Goal: Task Accomplishment & Management: Complete application form

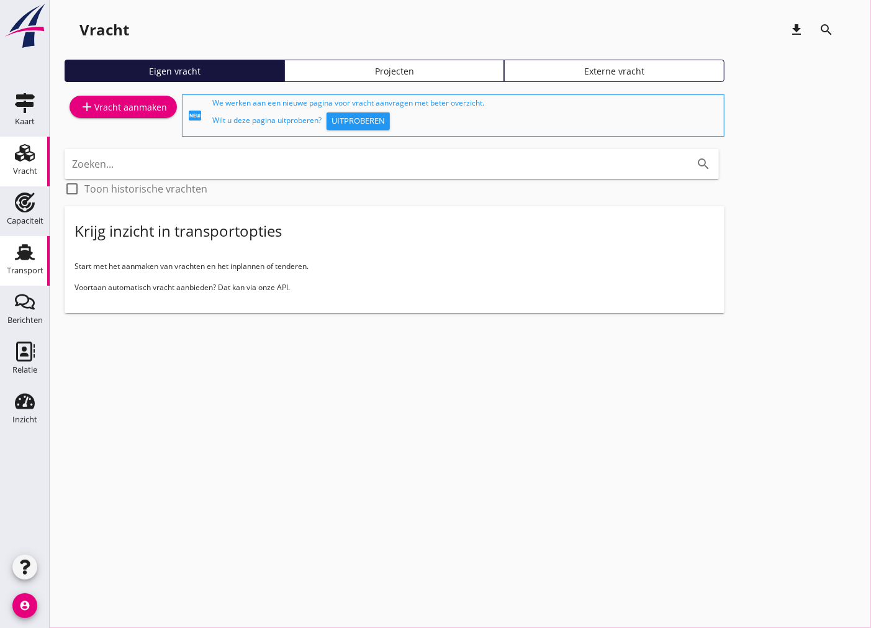
click at [28, 263] on div "Transport" at bounding box center [25, 270] width 37 height 17
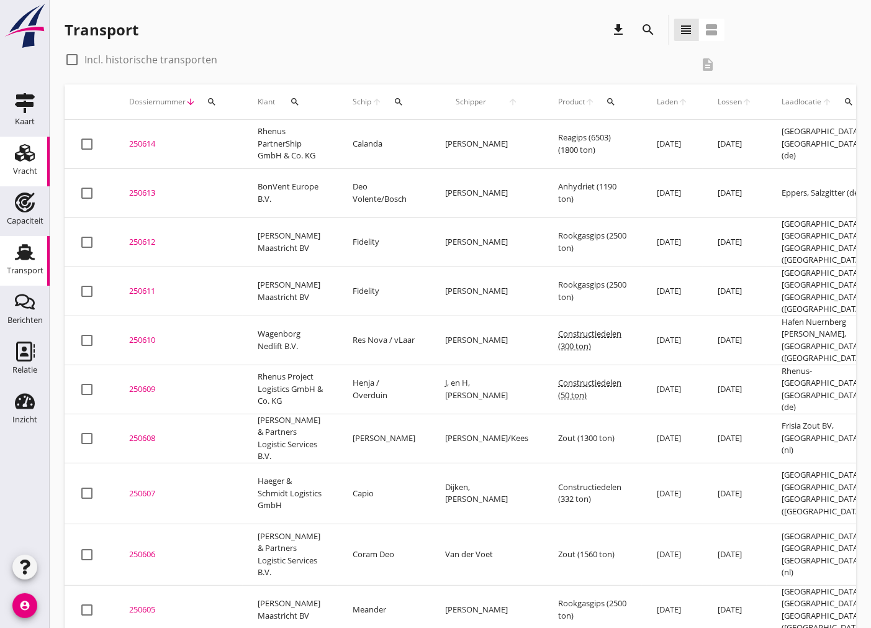
click at [32, 158] on icon "Vracht" at bounding box center [25, 153] width 20 height 20
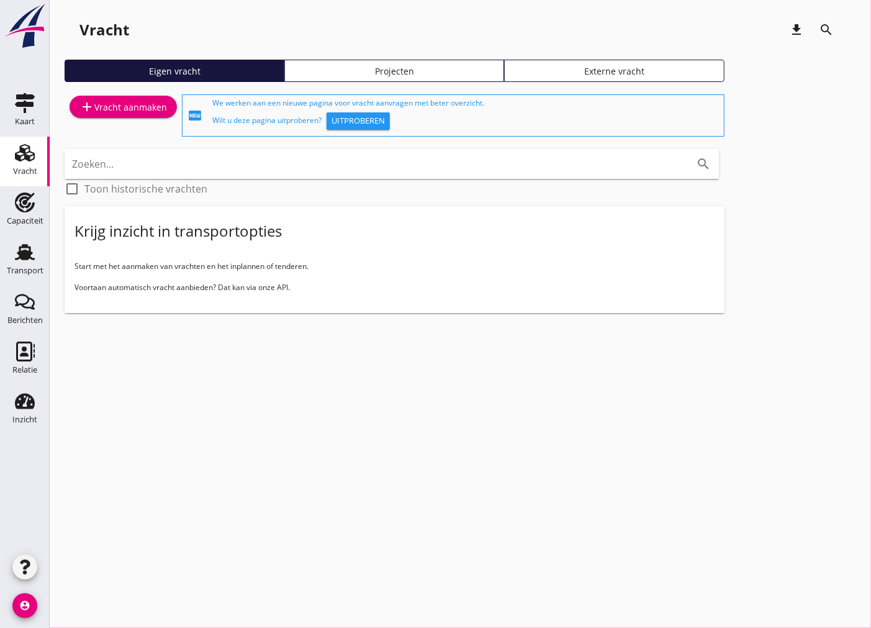
click at [132, 109] on div "add Vracht aanmaken" at bounding box center [123, 106] width 88 height 15
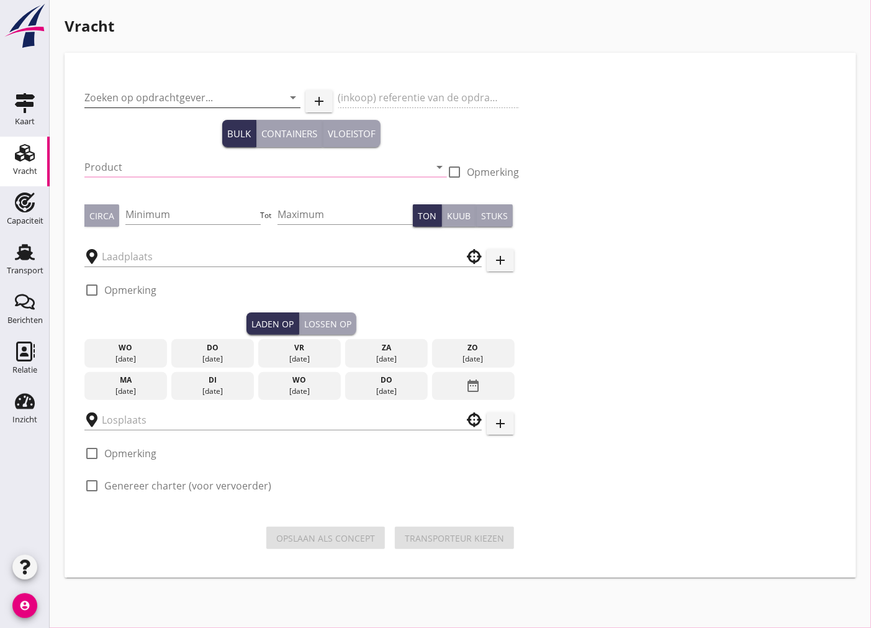
click at [221, 92] on input "Zoeken op opdrachtgever..." at bounding box center [174, 98] width 181 height 20
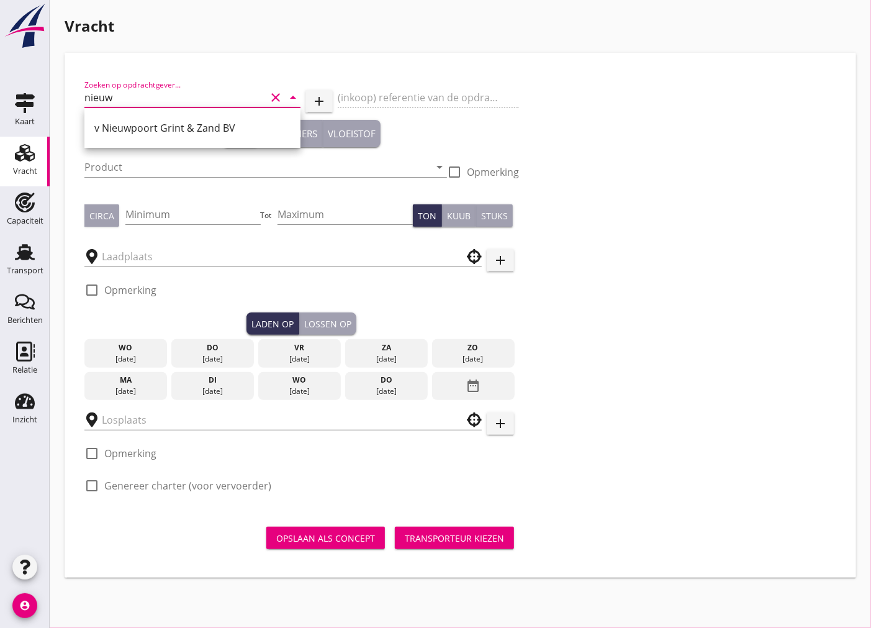
click at [228, 138] on div "v Nieuwpoort Grint & Zand BV" at bounding box center [192, 128] width 196 height 30
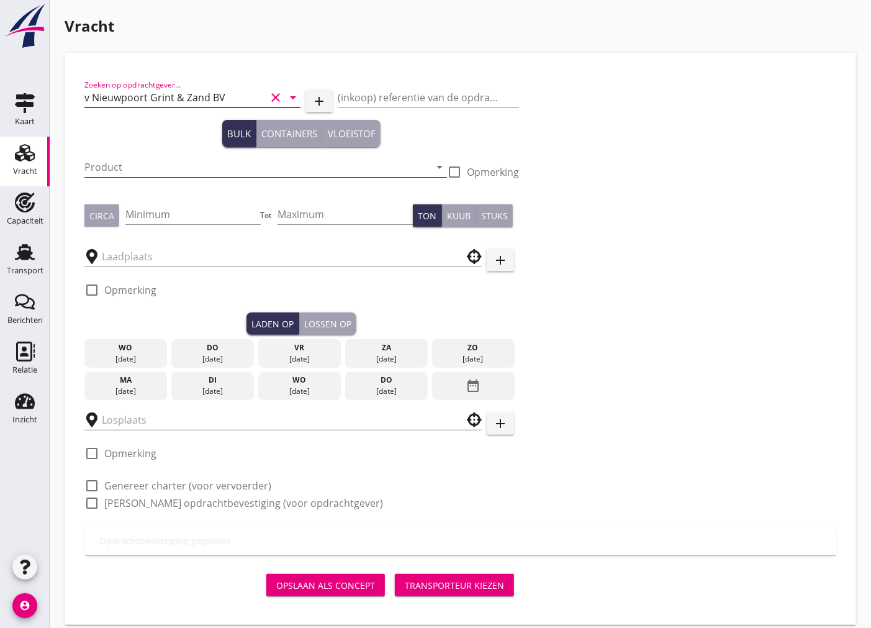
type input "v Nieuwpoort Grint & Zand BV"
click at [212, 158] on input "Product" at bounding box center [256, 167] width 345 height 20
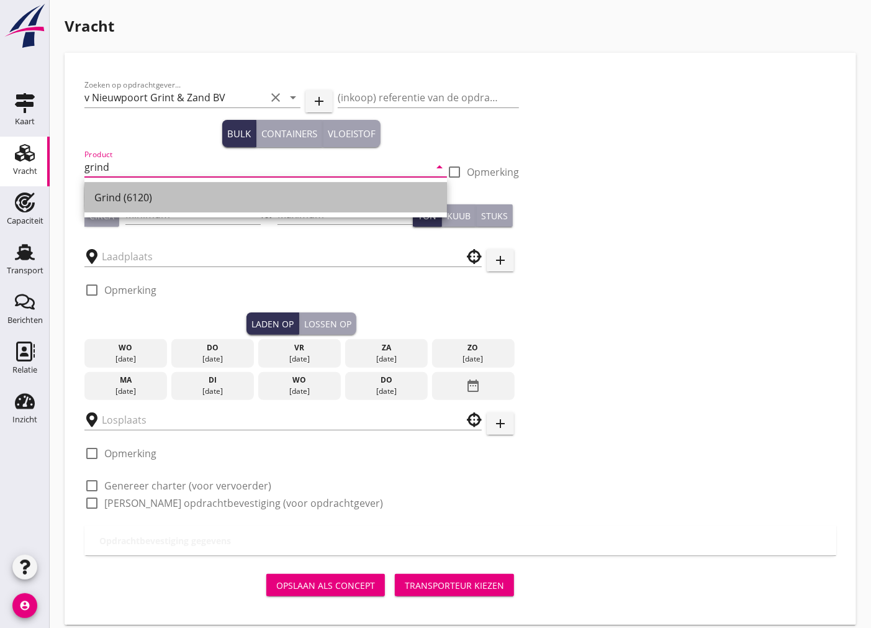
click at [186, 199] on div "Grind (6120)" at bounding box center [265, 197] width 343 height 15
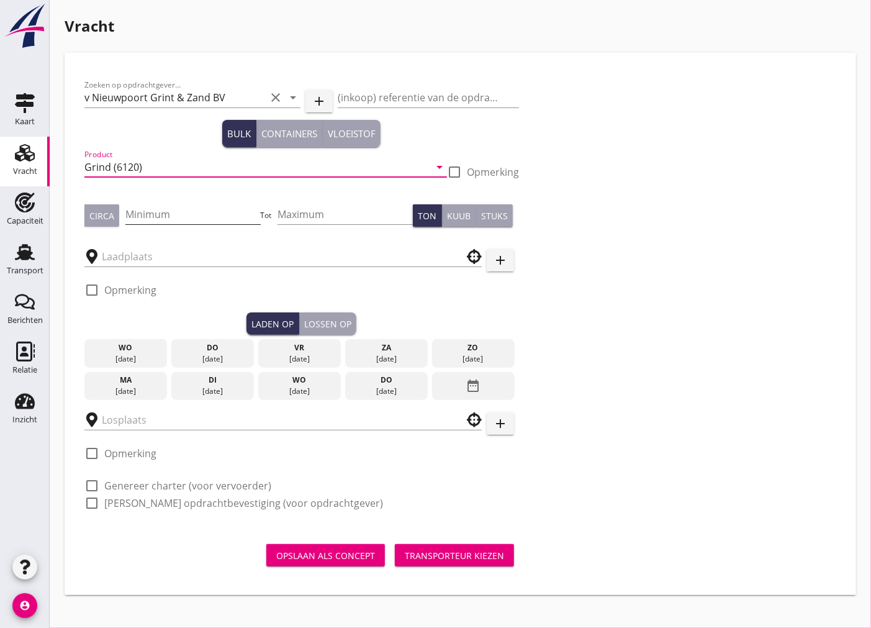
type input "Grind (6120)"
click at [174, 215] on input "Minimum" at bounding box center [192, 214] width 135 height 20
type input "797"
click at [452, 177] on div at bounding box center [454, 171] width 21 height 21
checkbox input "true"
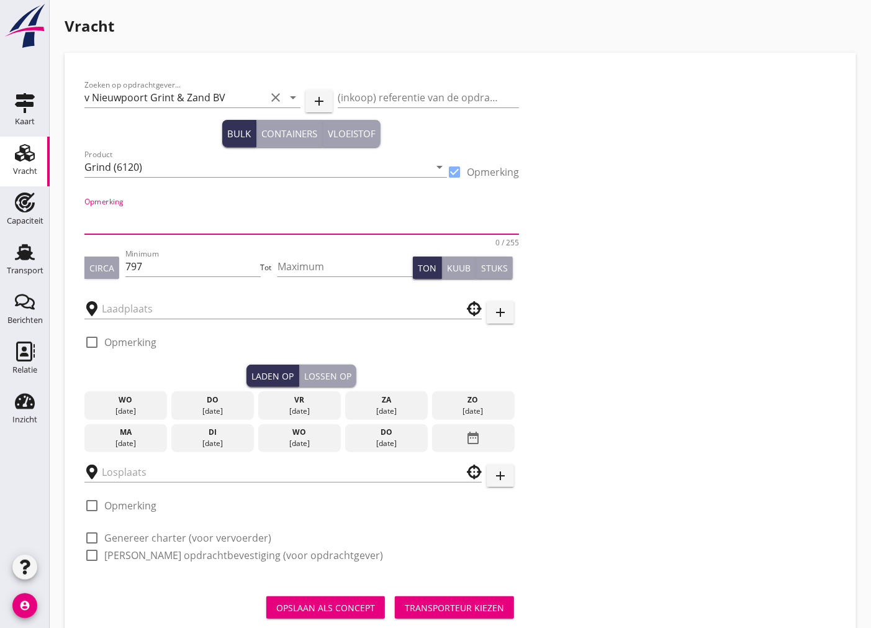
click at [388, 212] on textarea "Opmerking" at bounding box center [301, 219] width 435 height 30
type textarea "ca 400ton Grind + ca 400ton Zand"
click at [314, 311] on input "text" at bounding box center [274, 309] width 345 height 20
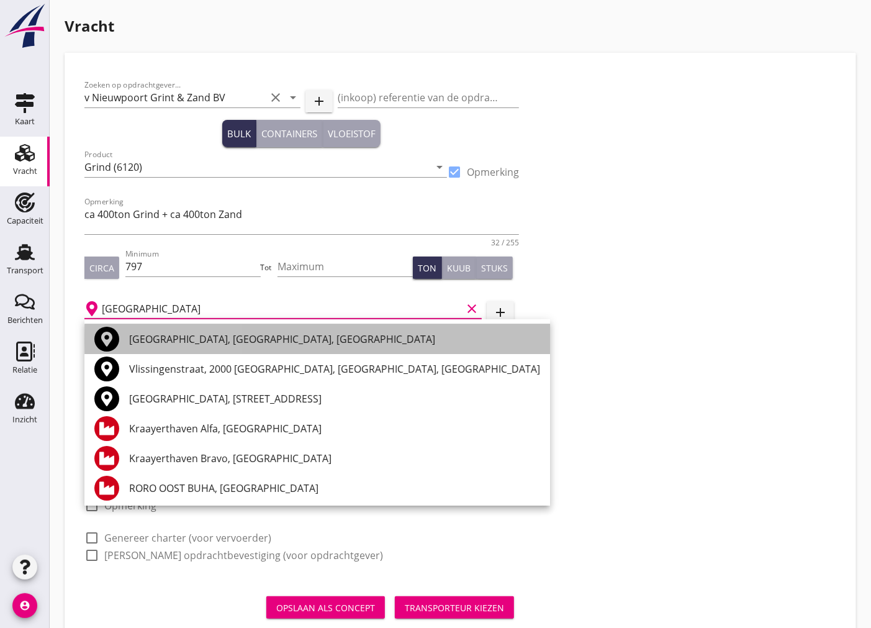
click at [239, 333] on div "[GEOGRAPHIC_DATA], [GEOGRAPHIC_DATA], [GEOGRAPHIC_DATA]" at bounding box center [334, 339] width 411 height 15
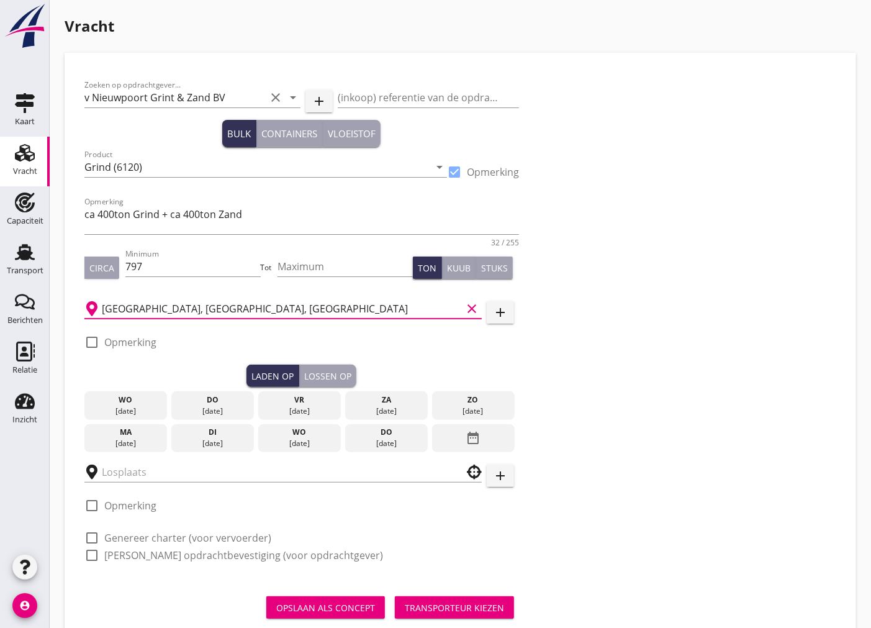
type input "[GEOGRAPHIC_DATA], [GEOGRAPHIC_DATA], [GEOGRAPHIC_DATA]"
click at [94, 342] on div at bounding box center [91, 342] width 21 height 21
checkbox input "true"
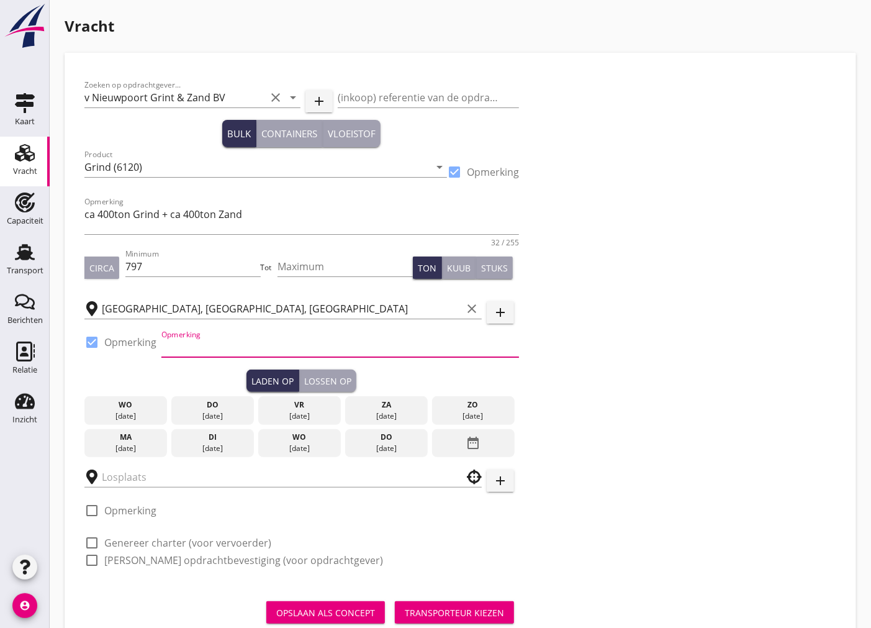
click at [225, 353] on input "Opmerking" at bounding box center [340, 347] width 358 height 20
paste input "0118460160"
type input "0118460160"
click at [201, 414] on div "[DATE]" at bounding box center [213, 415] width 76 height 11
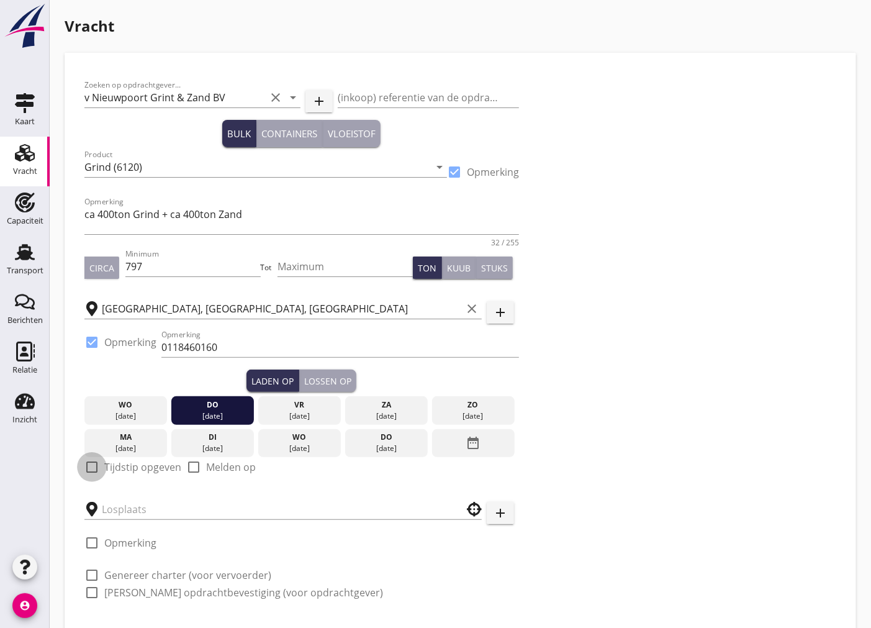
click at [94, 466] on div at bounding box center [91, 466] width 21 height 21
checkbox input "true"
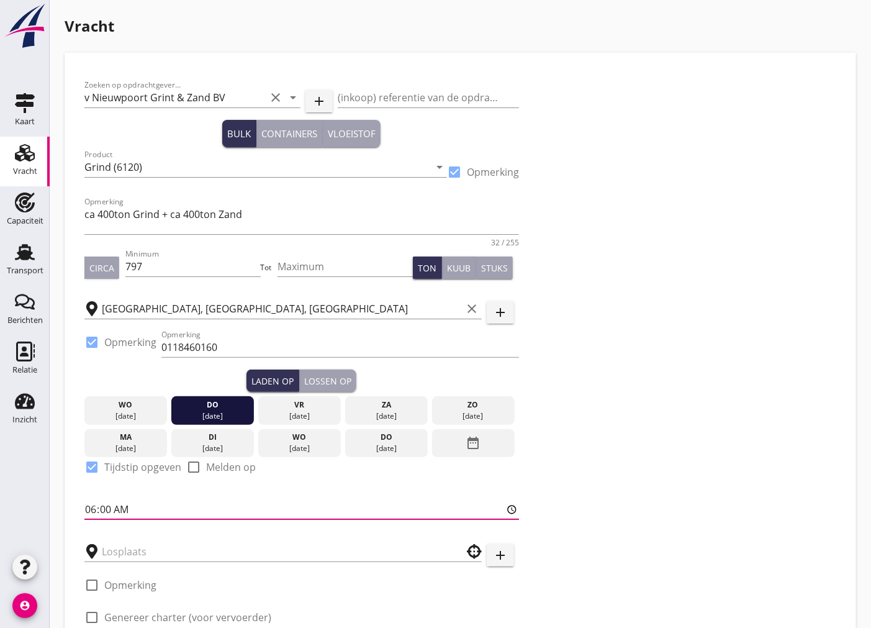
click at [110, 507] on input "06:00" at bounding box center [301, 509] width 435 height 20
type input "06:01"
click at [325, 386] on div "Lossen op" at bounding box center [327, 380] width 47 height 13
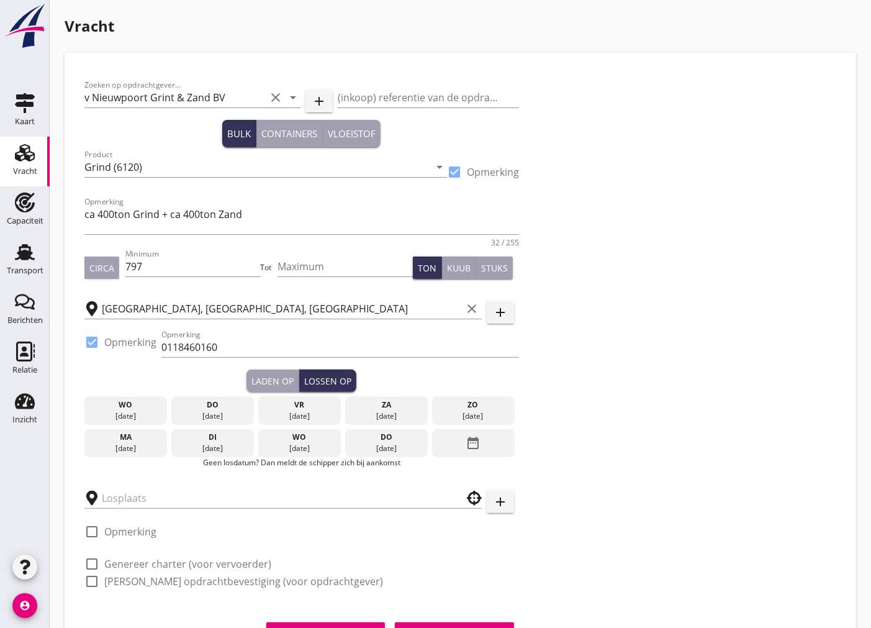
click at [307, 400] on div "vr" at bounding box center [299, 404] width 76 height 11
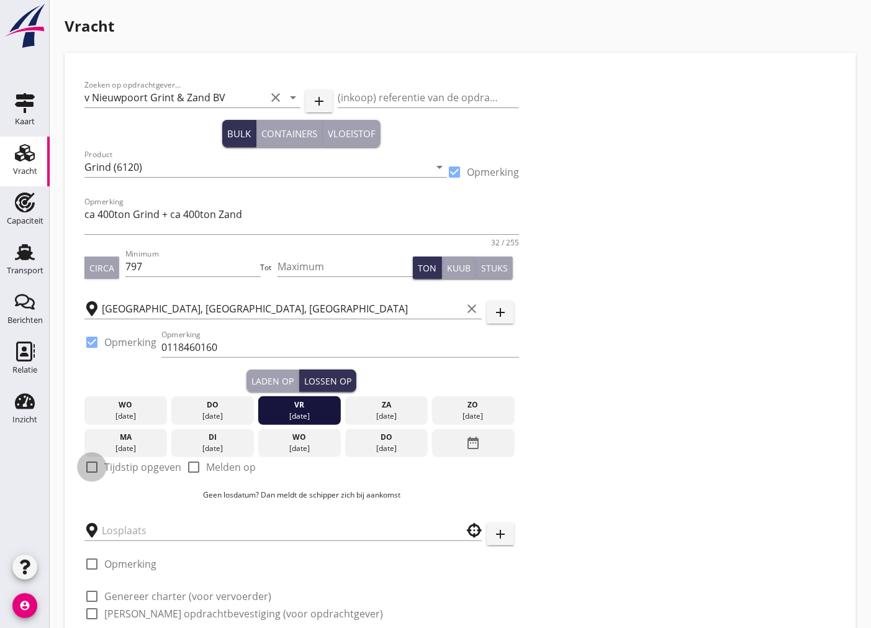
click at [93, 466] on div at bounding box center [91, 466] width 21 height 21
checkbox input "true"
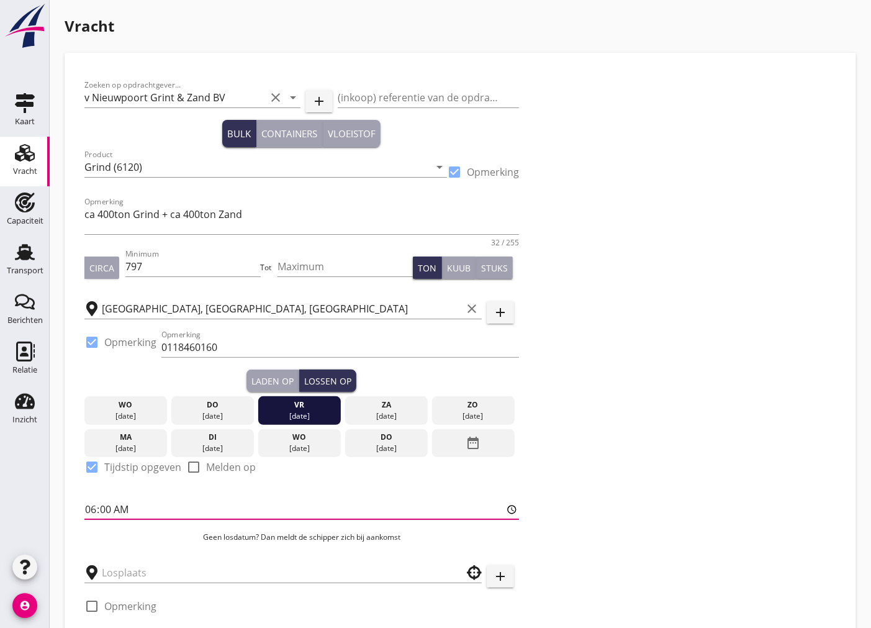
click at [107, 514] on input "06:00" at bounding box center [301, 509] width 435 height 20
type input "06:01"
click at [207, 563] on input "text" at bounding box center [274, 573] width 345 height 20
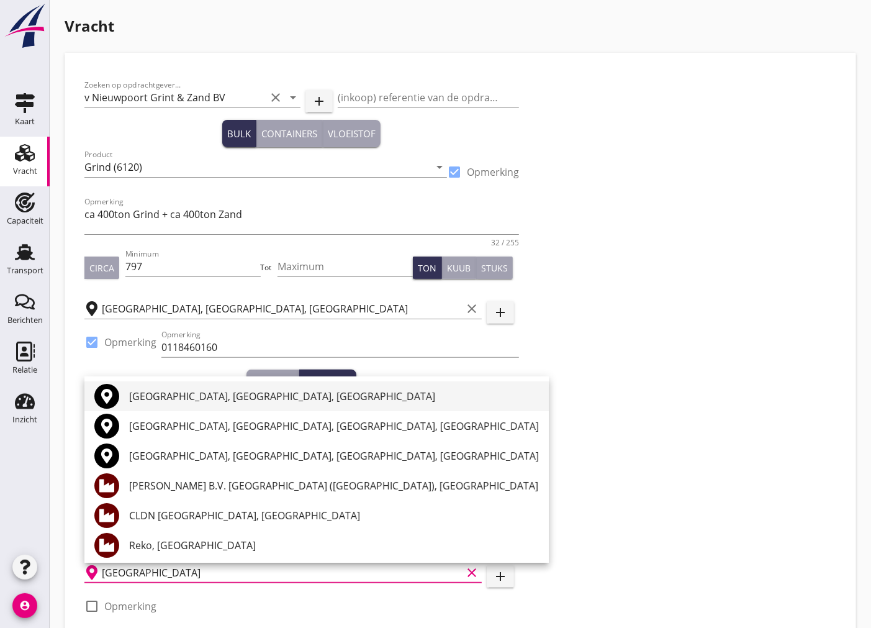
click at [227, 382] on div "[GEOGRAPHIC_DATA], [GEOGRAPHIC_DATA], [GEOGRAPHIC_DATA]" at bounding box center [334, 396] width 410 height 30
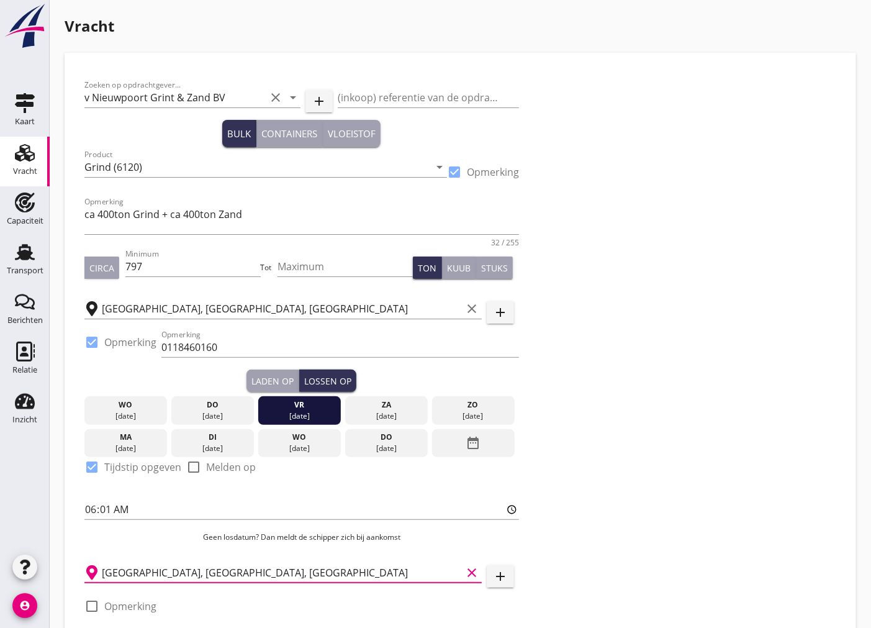
type input "[GEOGRAPHIC_DATA], [GEOGRAPHIC_DATA], [GEOGRAPHIC_DATA]"
click at [87, 601] on div at bounding box center [91, 606] width 21 height 21
checkbox input "true"
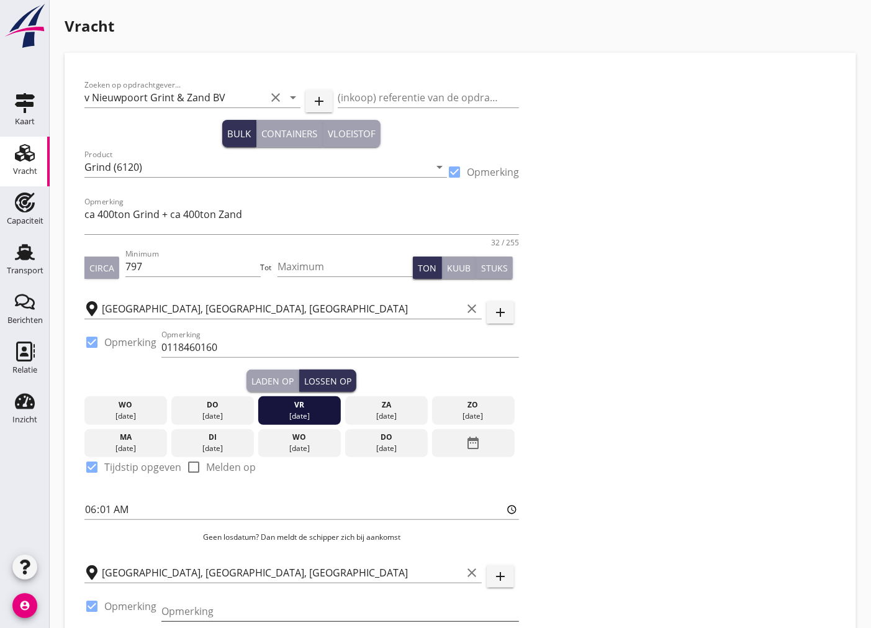
click at [205, 612] on input "Opmerking" at bounding box center [340, 611] width 358 height 20
paste input "0616331183"
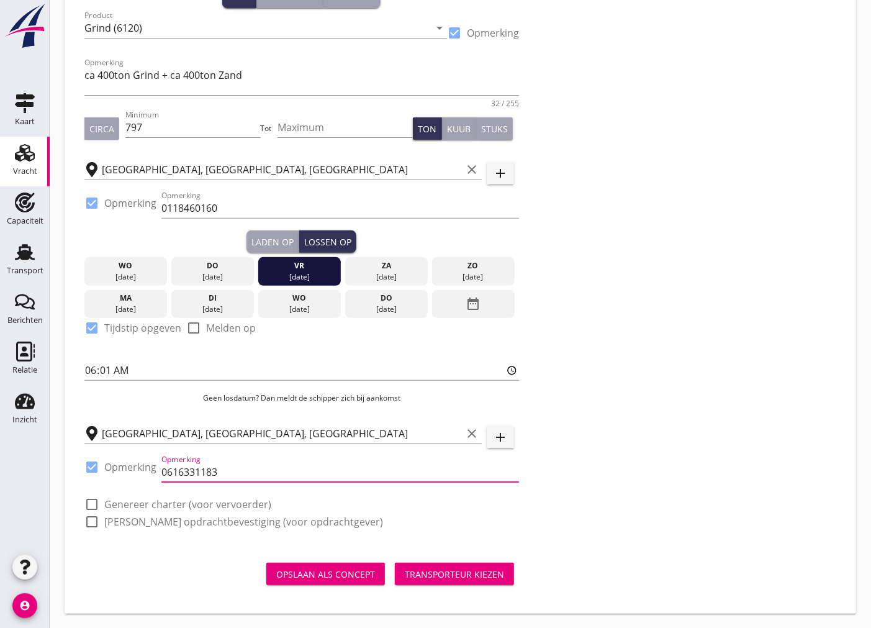
type input "0616331183"
click at [93, 506] on div at bounding box center [91, 504] width 21 height 21
checkbox input "true"
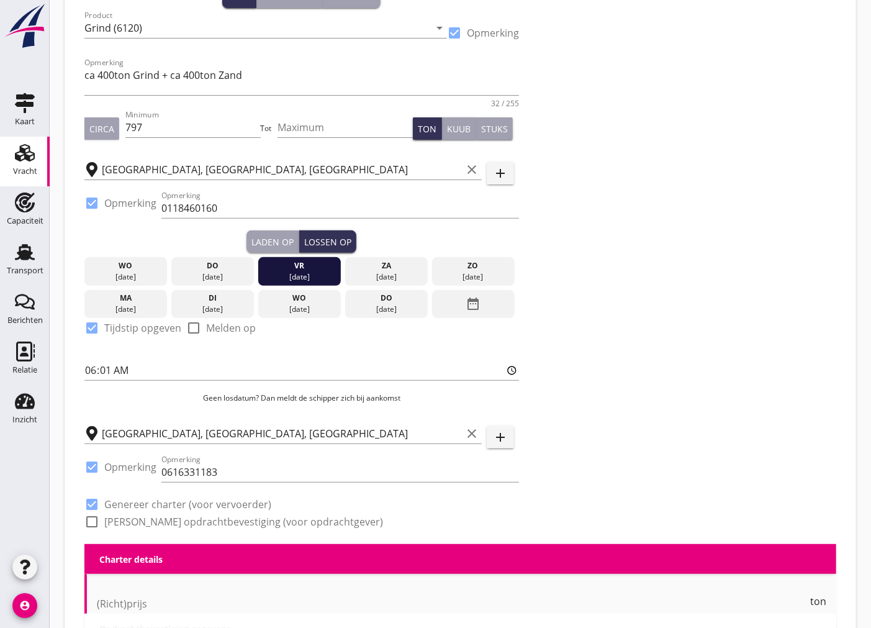
click at [91, 518] on div at bounding box center [91, 521] width 21 height 21
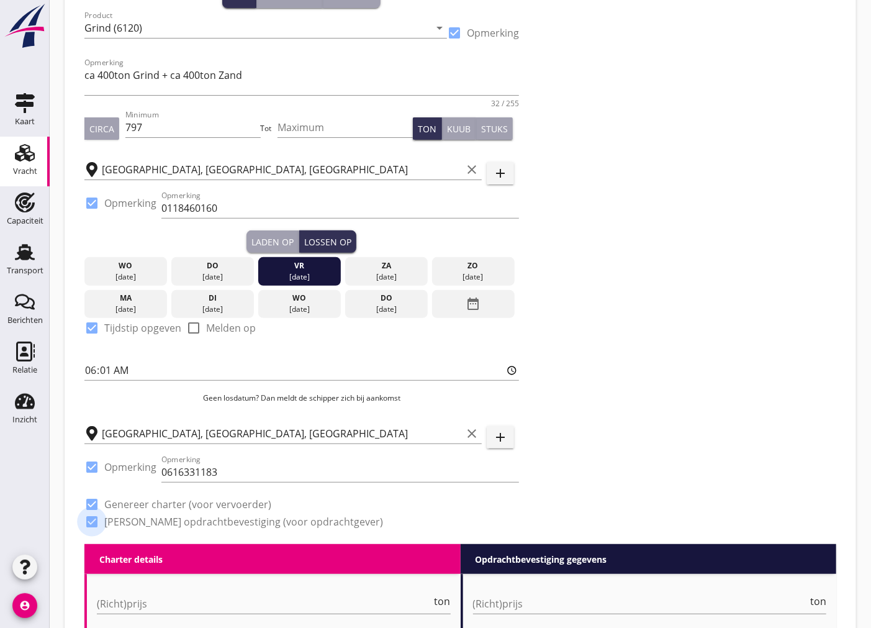
checkbox input "true"
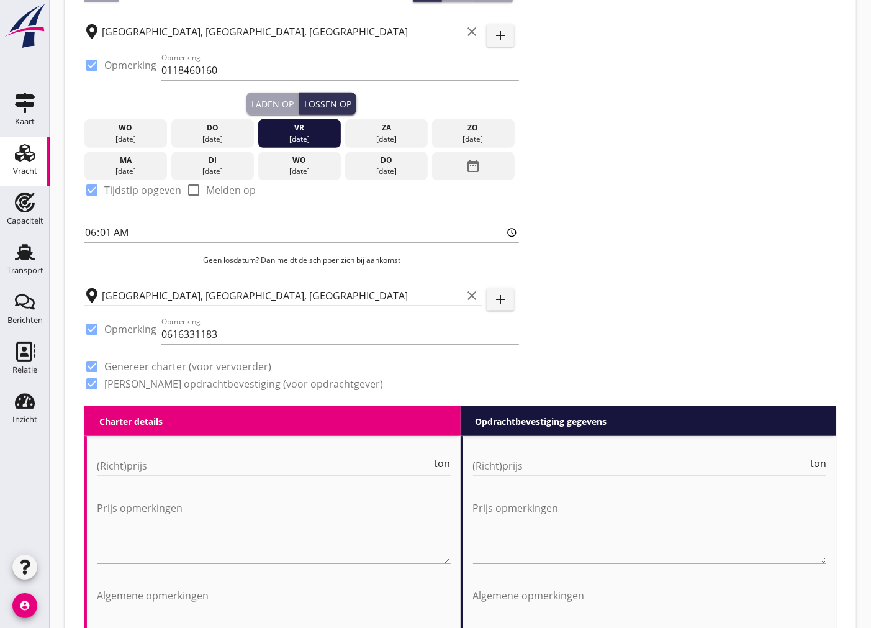
click at [211, 481] on div at bounding box center [274, 484] width 354 height 7
click at [222, 457] on input "(Richt)prijs" at bounding box center [264, 466] width 335 height 20
type input "4"
click at [561, 460] on input "(Richt)prijs" at bounding box center [640, 466] width 335 height 20
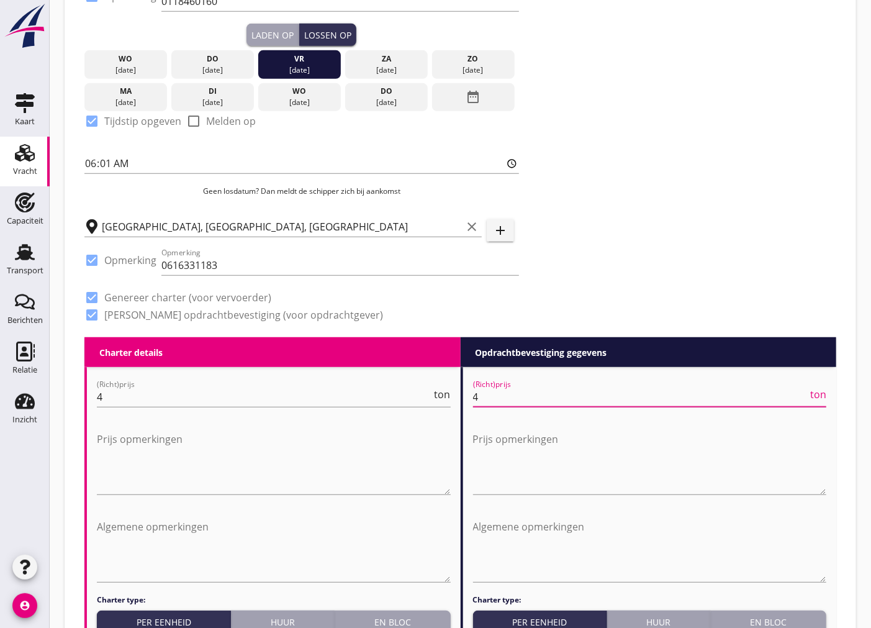
scroll to position [484, 0]
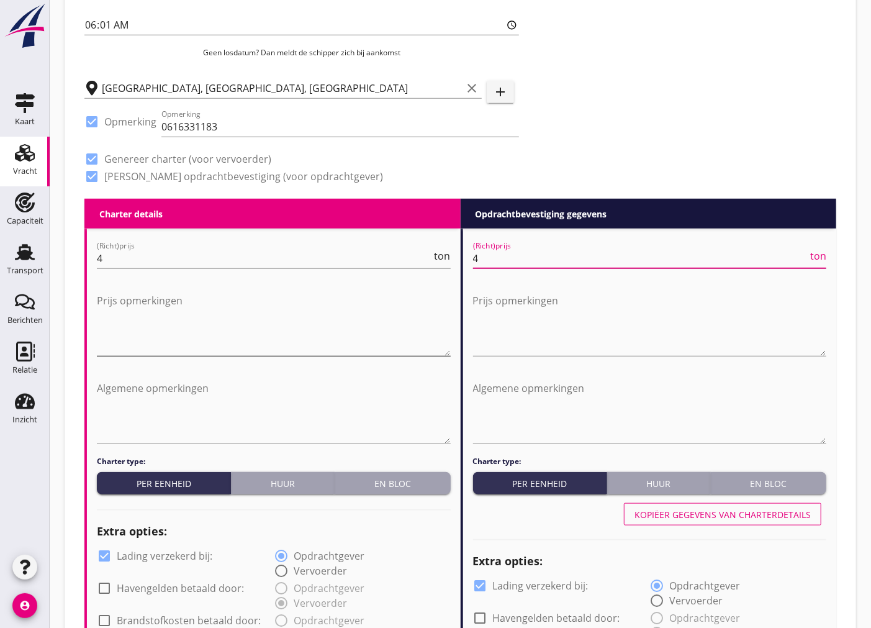
type input "4"
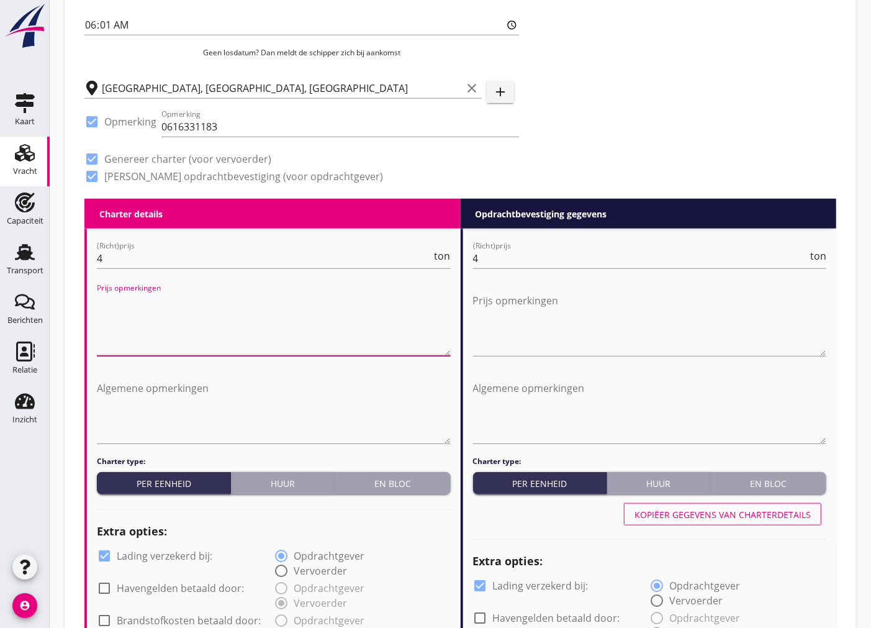
click at [179, 330] on textarea "Prijs opmerkingen" at bounding box center [274, 323] width 354 height 65
drag, startPoint x: 292, startPoint y: 296, endPoint x: 88, endPoint y: 302, distance: 203.8
type textarea "Vracht is inclusief bobcatten en gasolie."
click at [595, 311] on textarea "Prijs opmerkingen" at bounding box center [650, 323] width 354 height 65
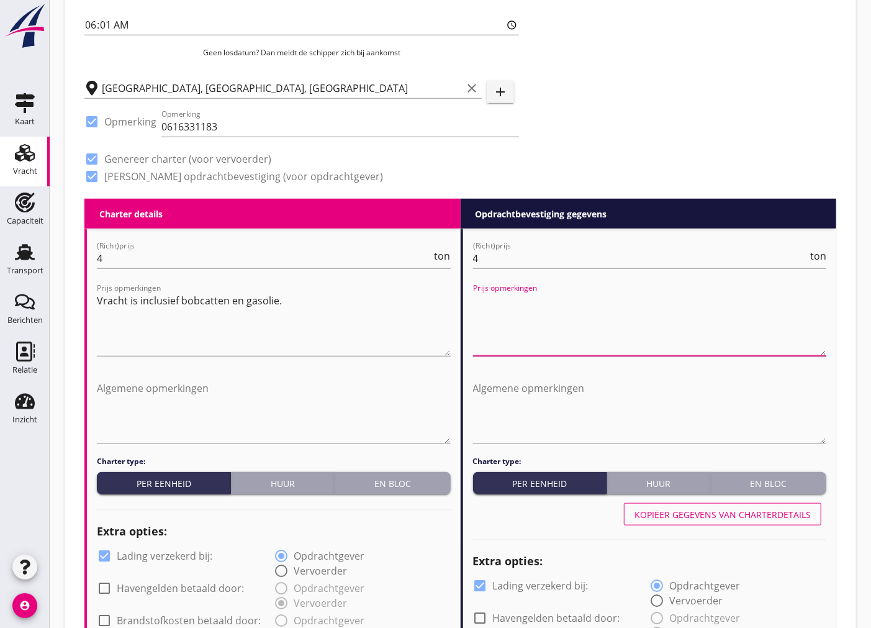
paste textarea "Vracht is inclusief bobcatten en gasolie."
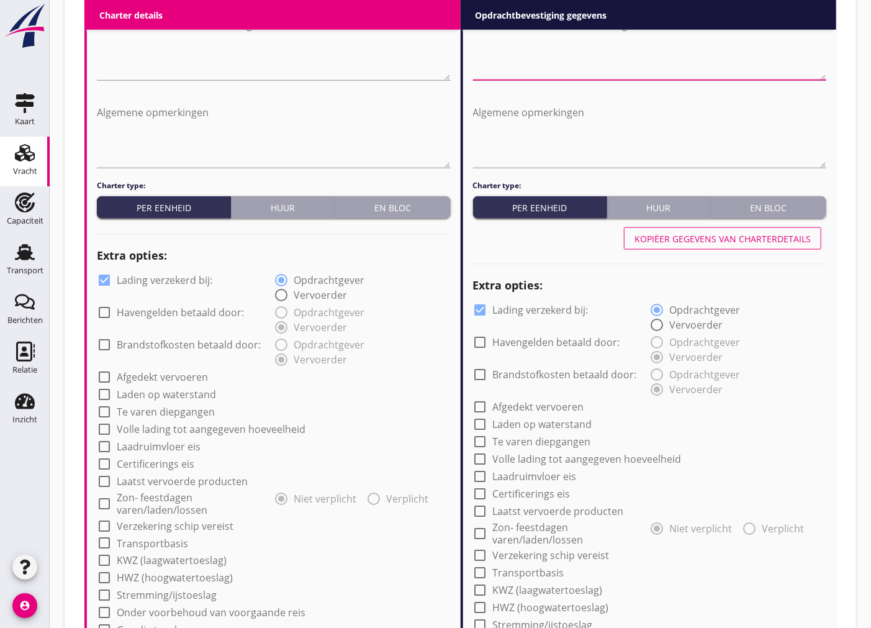
type textarea "Vracht is inclusief bobcatten en gasolie."
click at [104, 278] on div at bounding box center [104, 280] width 21 height 21
checkbox input "false"
click at [529, 312] on label "Lading verzekerd bij:" at bounding box center [541, 310] width 96 height 12
checkbox input "false"
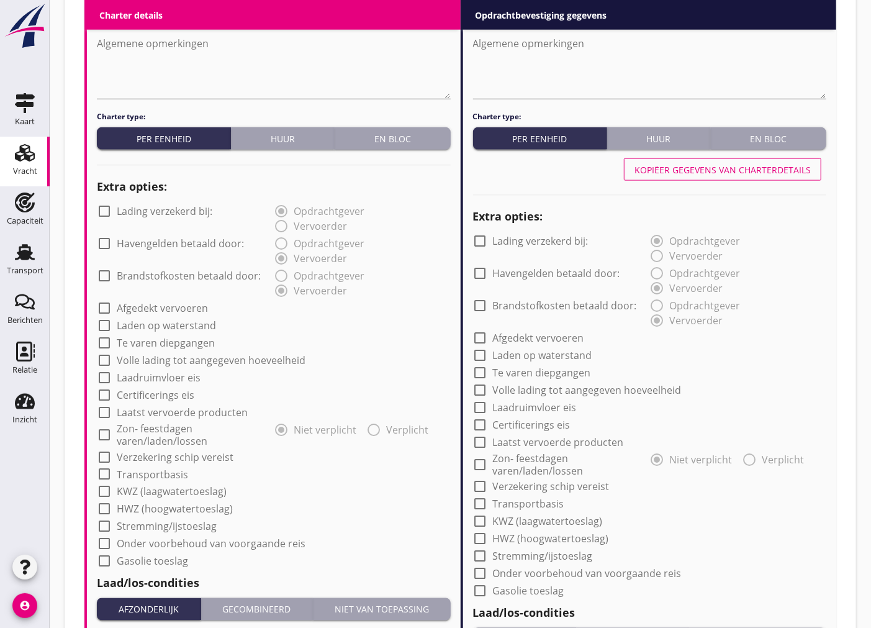
scroll to position [898, 0]
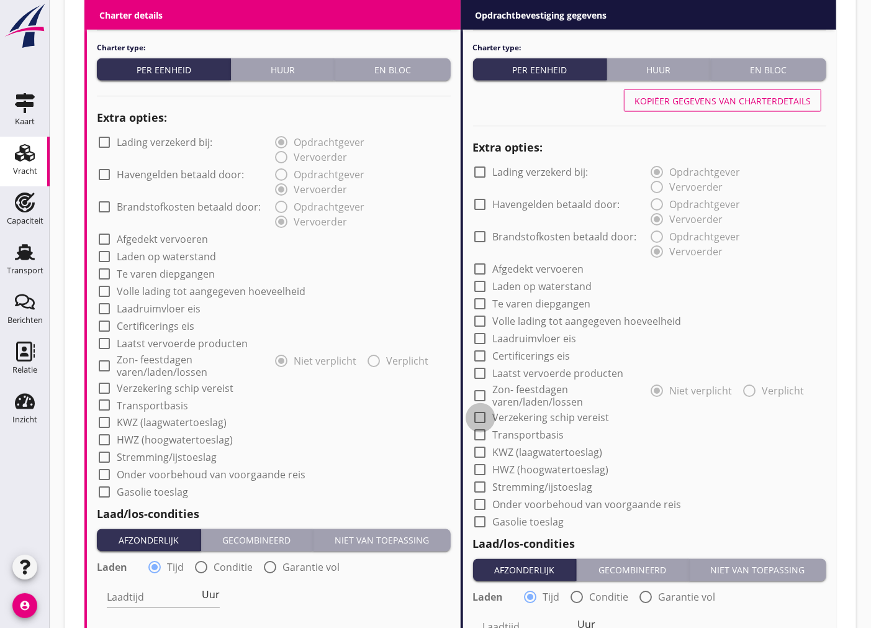
click at [481, 420] on div at bounding box center [480, 417] width 21 height 21
checkbox input "true"
click at [101, 387] on div at bounding box center [104, 388] width 21 height 21
checkbox input "true"
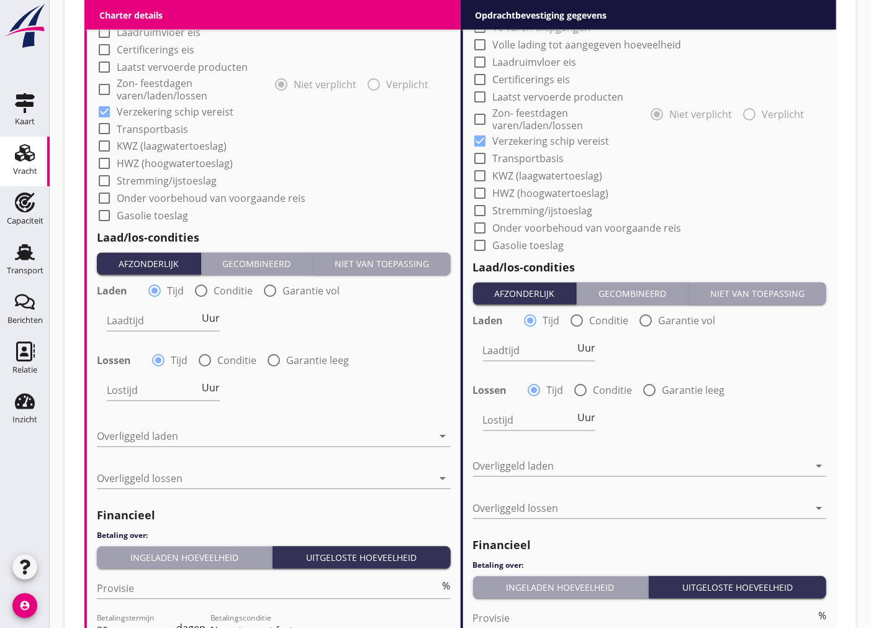
scroll to position [1105, 0]
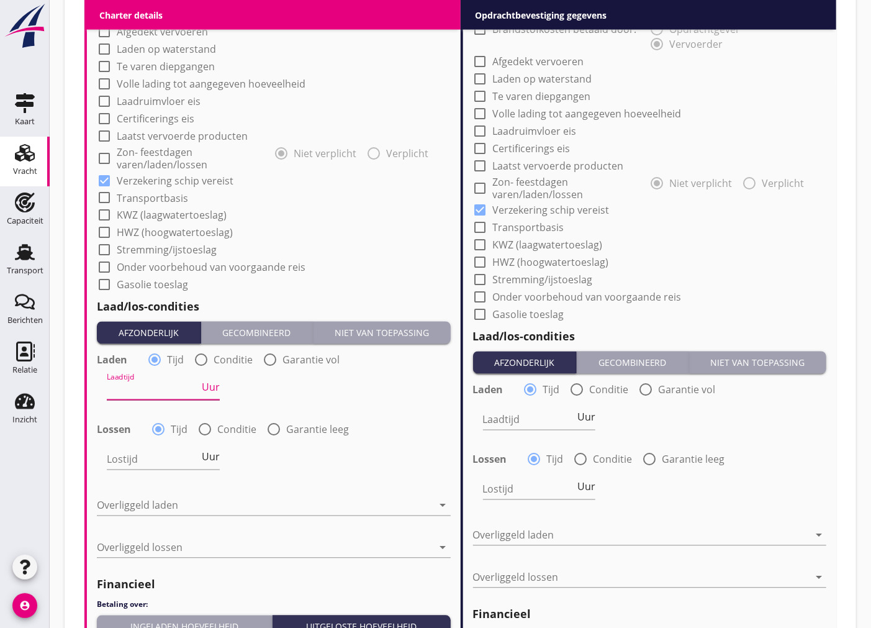
click at [160, 394] on input "Laadtijd" at bounding box center [153, 390] width 93 height 20
type input "24"
click at [137, 456] on input "Lostijd" at bounding box center [153, 460] width 93 height 20
type input "24"
click at [312, 503] on div at bounding box center [265, 506] width 337 height 20
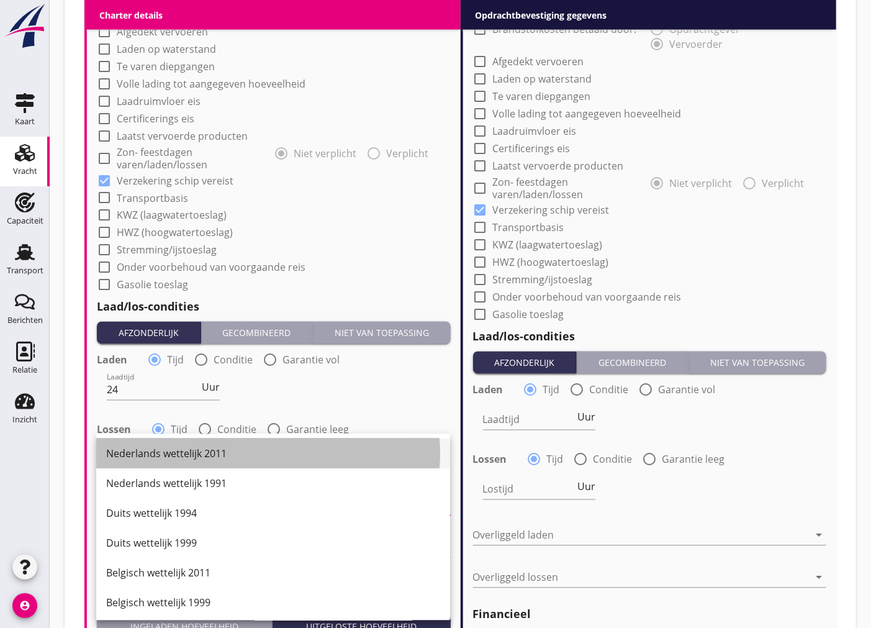
click at [250, 463] on div "Nederlands wettelijk 2011" at bounding box center [273, 454] width 334 height 30
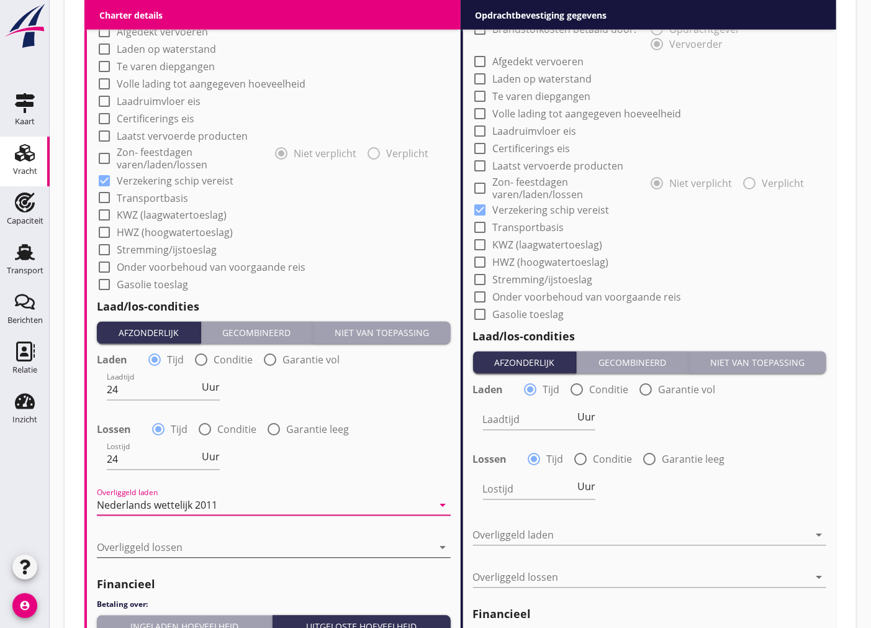
click at [235, 544] on div at bounding box center [265, 548] width 337 height 20
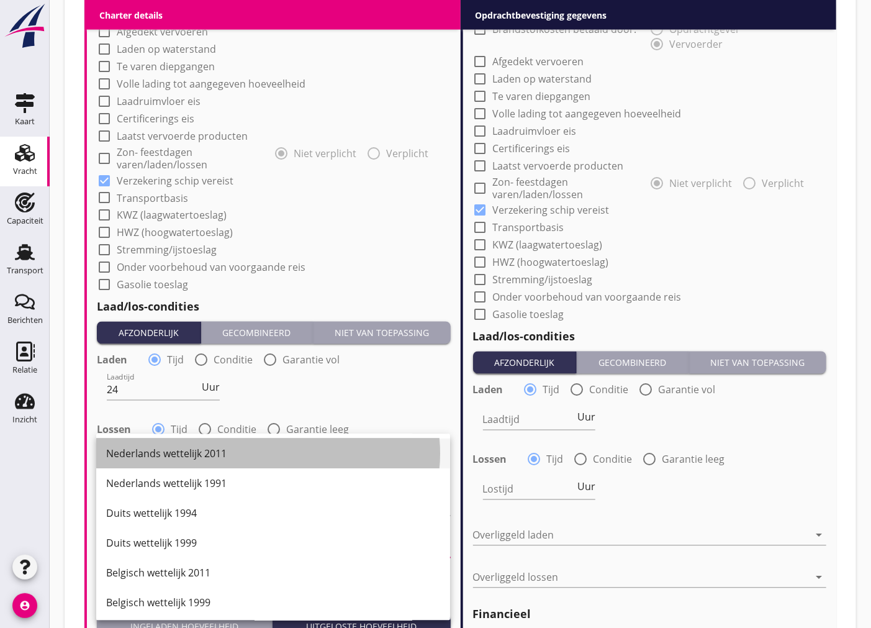
click at [214, 461] on div "Nederlands wettelijk 2011" at bounding box center [273, 454] width 334 height 15
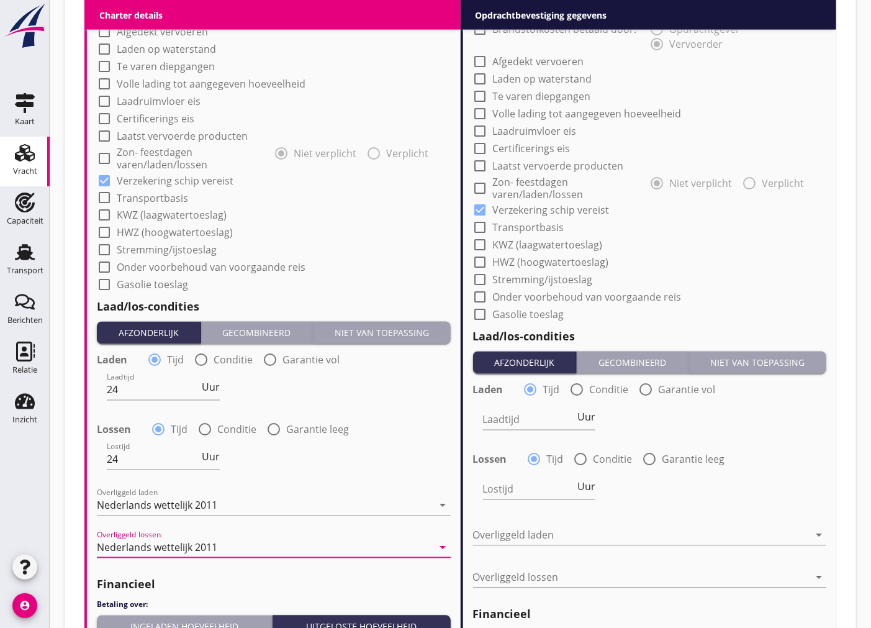
scroll to position [1312, 0]
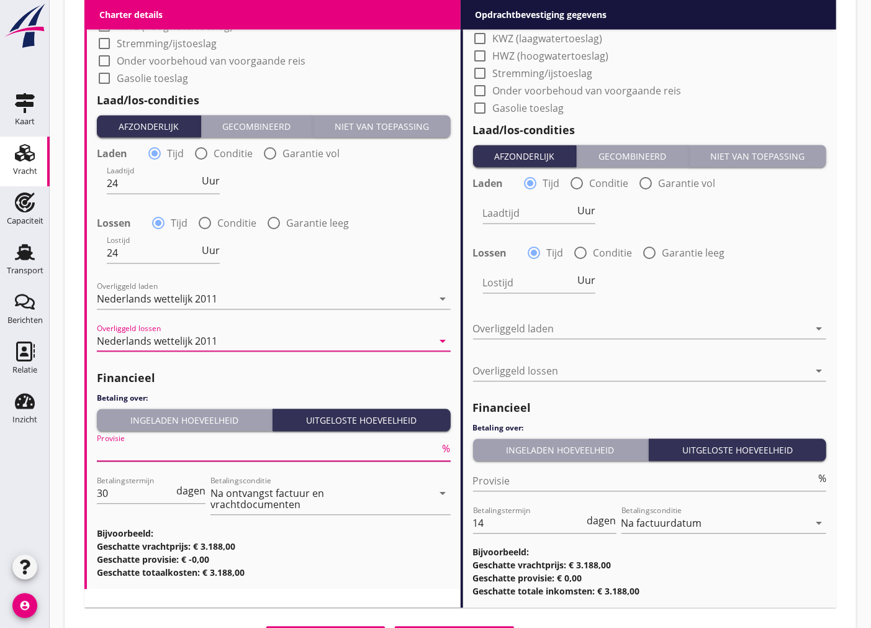
click at [259, 447] on input "Provisie" at bounding box center [268, 451] width 343 height 20
type input "5"
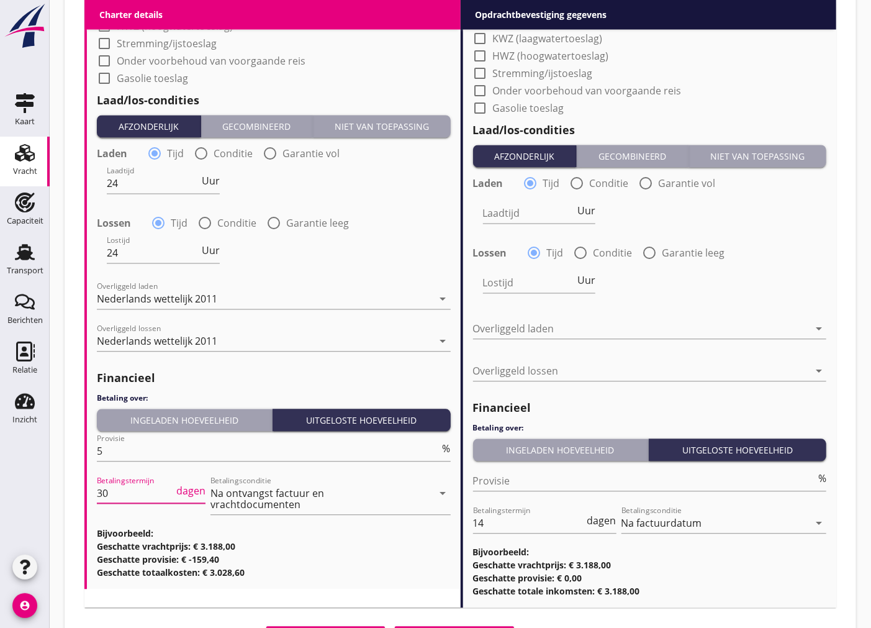
drag, startPoint x: 126, startPoint y: 493, endPoint x: 81, endPoint y: 494, distance: 45.4
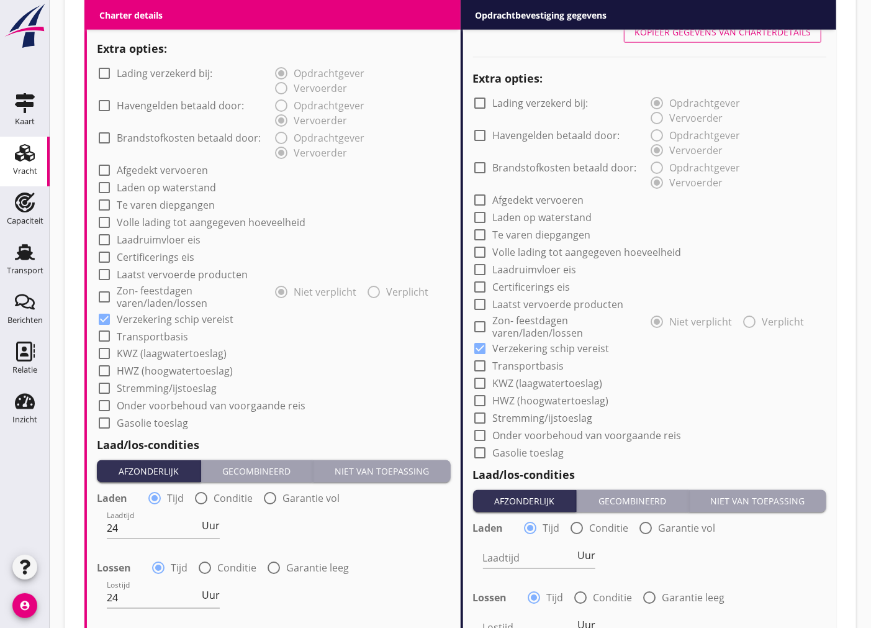
scroll to position [622, 0]
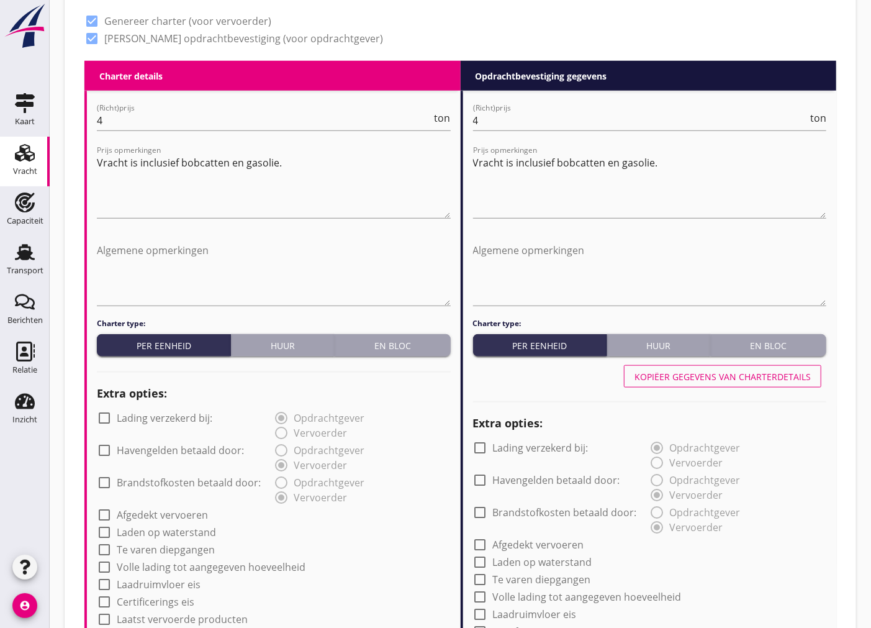
type input "14"
click at [706, 376] on div "Kopiëer gegevens van charterdetails" at bounding box center [723, 376] width 176 height 13
type input "24"
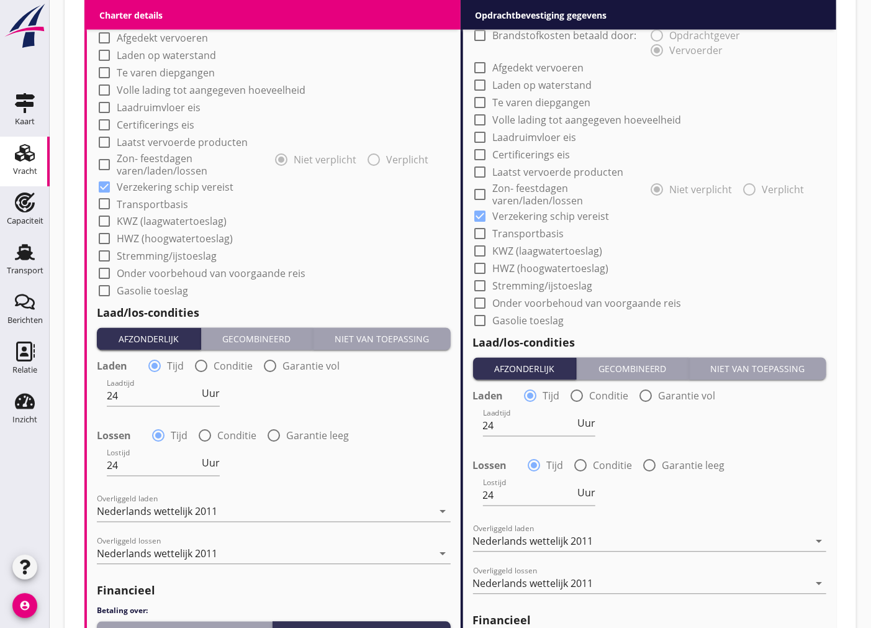
scroll to position [1375, 0]
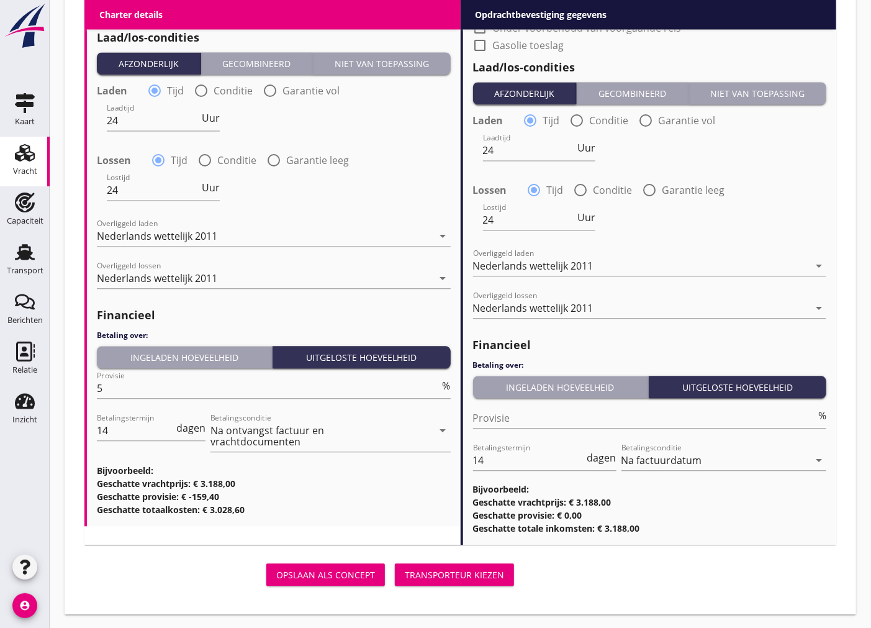
click at [451, 574] on div "Transporteur kiezen" at bounding box center [454, 574] width 99 height 13
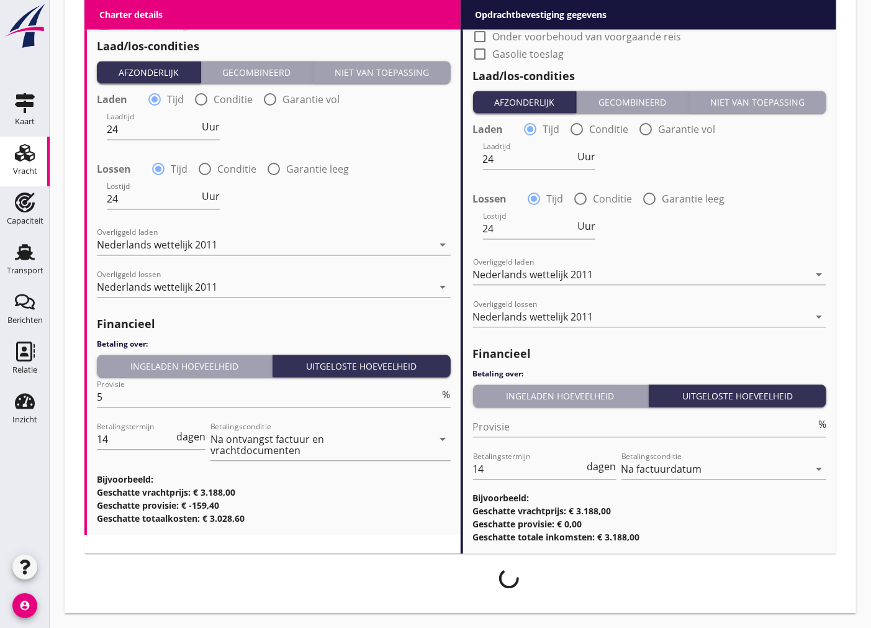
scroll to position [1365, 0]
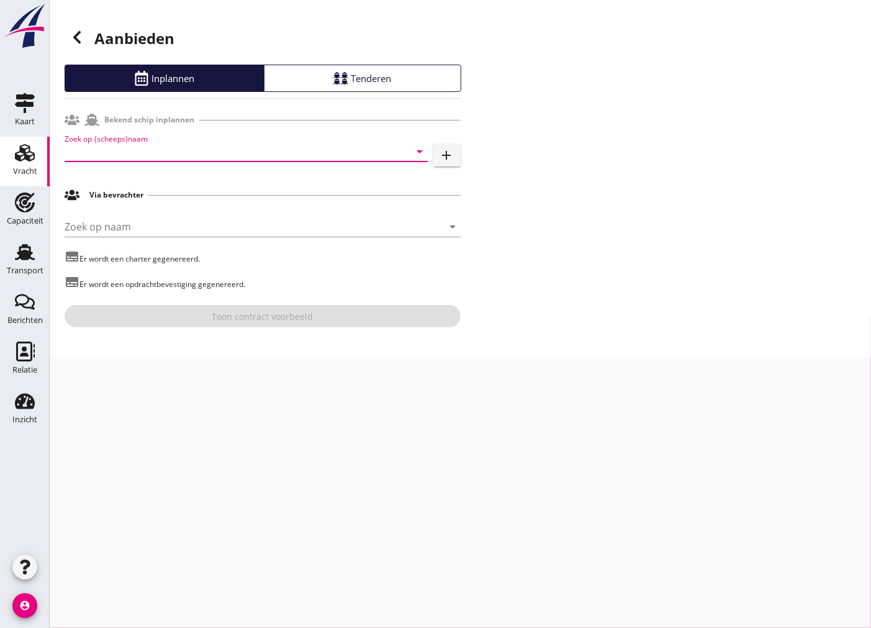
click at [218, 145] on input "Zoek op (scheeps)naam" at bounding box center [229, 152] width 329 height 20
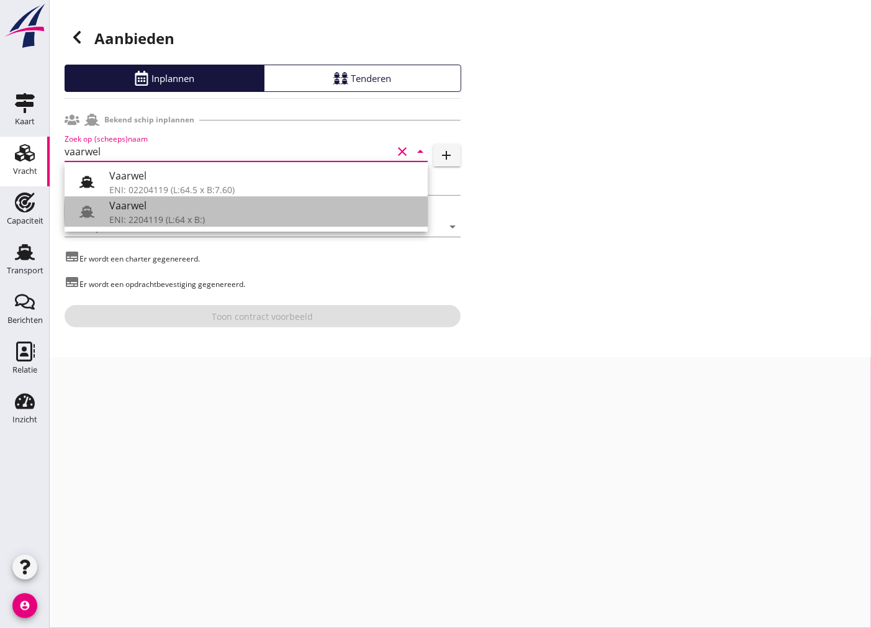
click at [218, 214] on div "ENI: 2204119 (L:64 x B:)" at bounding box center [263, 219] width 309 height 13
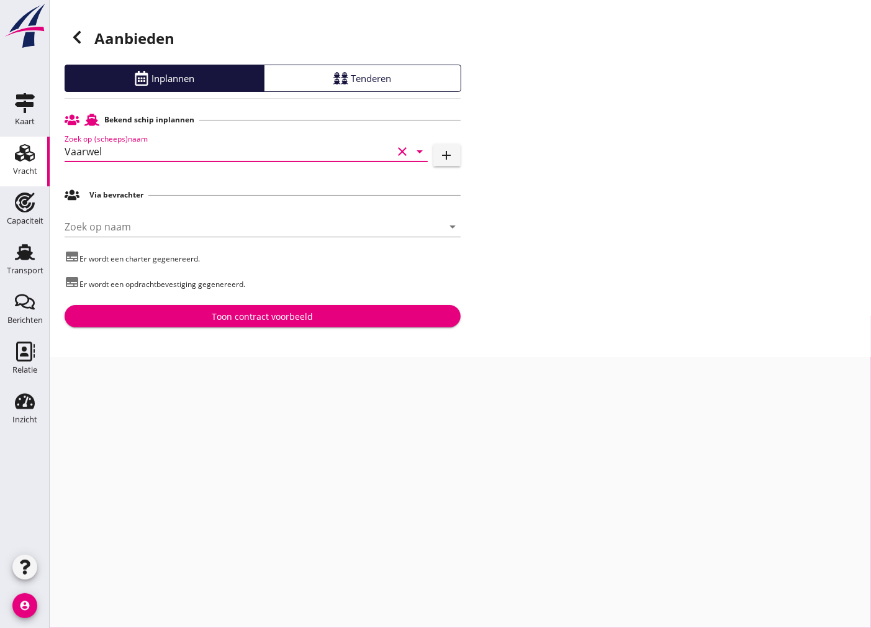
type input "Vaarwel"
click at [220, 314] on div "Toon contract voorbeeld" at bounding box center [262, 316] width 101 height 13
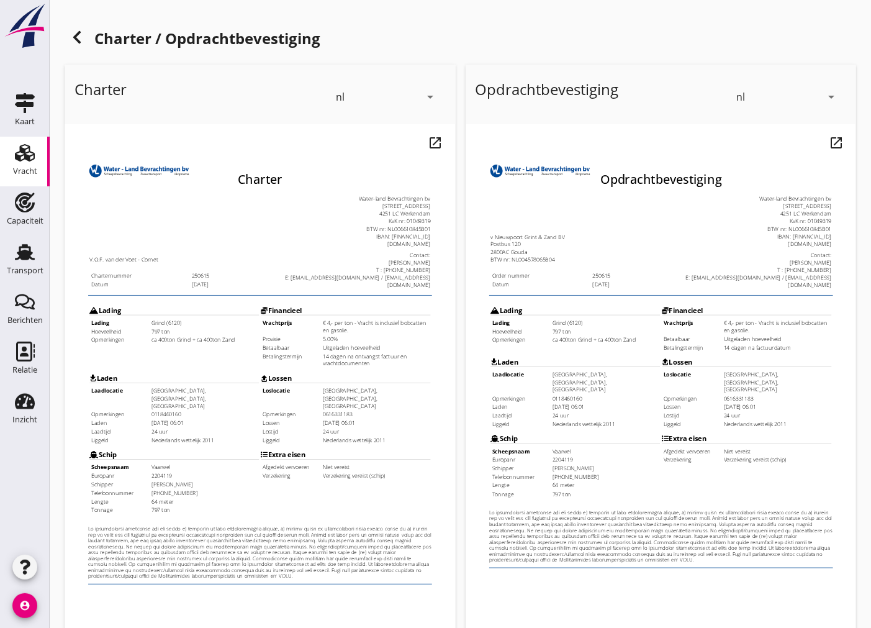
scroll to position [147, 0]
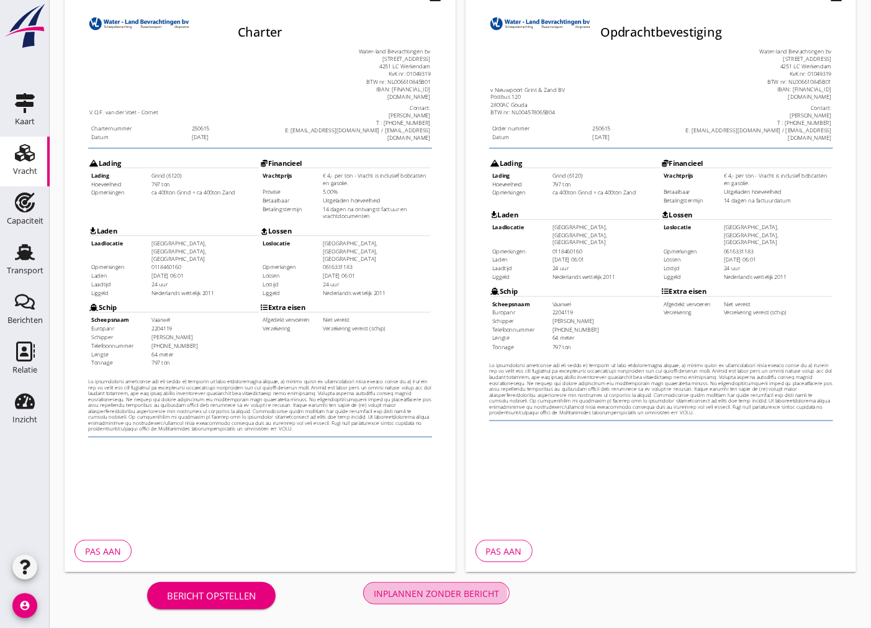
click at [456, 591] on div "Inplannen zonder bericht" at bounding box center [436, 593] width 125 height 13
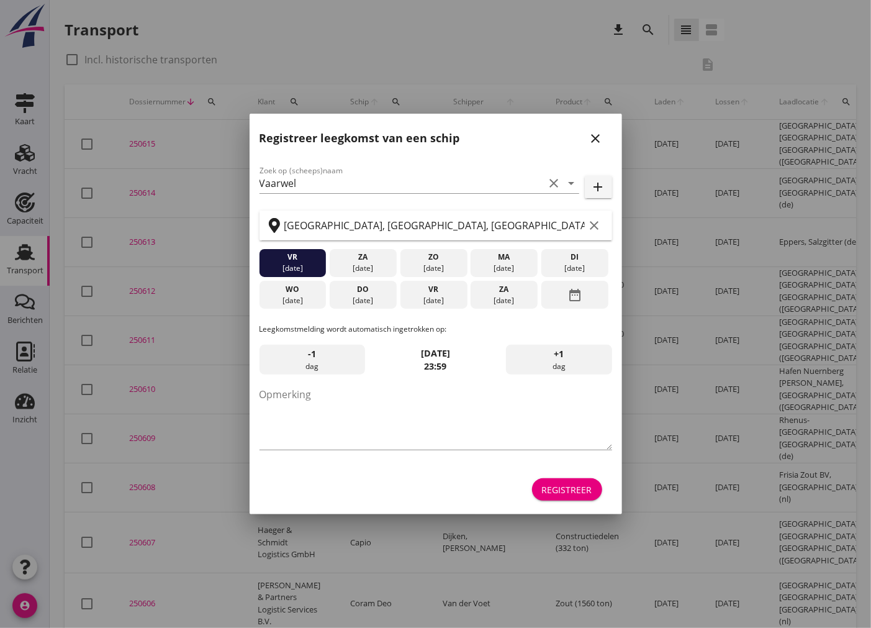
click at [553, 492] on div "Registreer" at bounding box center [567, 489] width 50 height 13
